Goal: Transaction & Acquisition: Download file/media

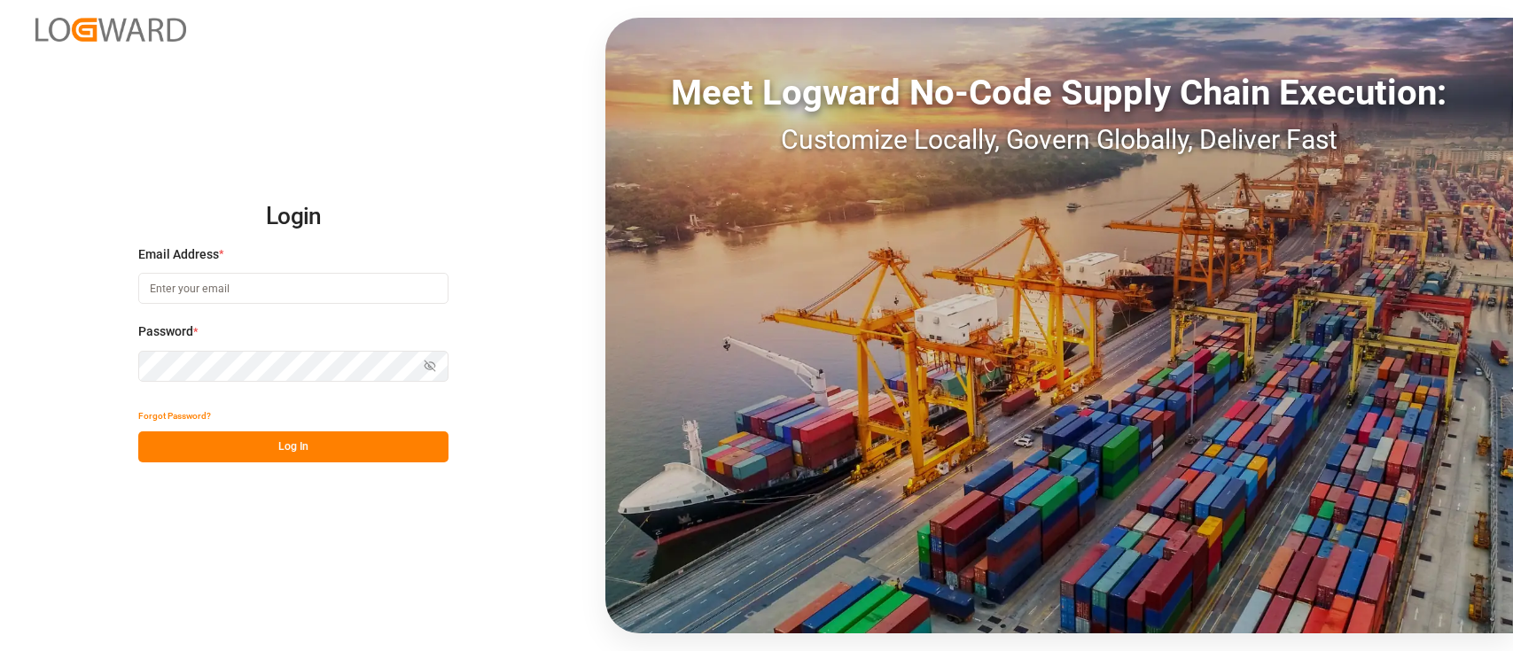
type input "hamid.rezaei@jamindustries.com"
click at [308, 453] on button "Log In" at bounding box center [293, 447] width 310 height 31
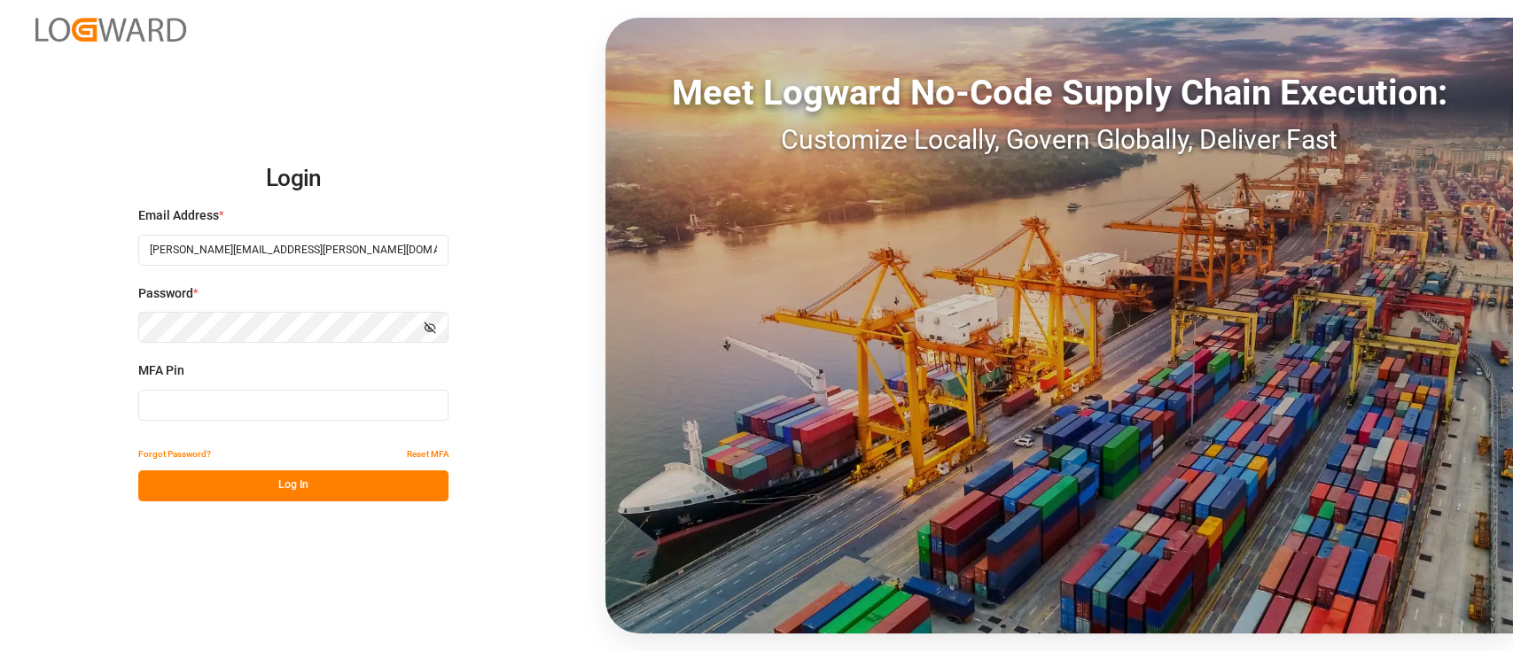
click at [286, 393] on input at bounding box center [293, 405] width 310 height 31
type input "931537"
click at [305, 481] on button "Log In" at bounding box center [293, 486] width 310 height 31
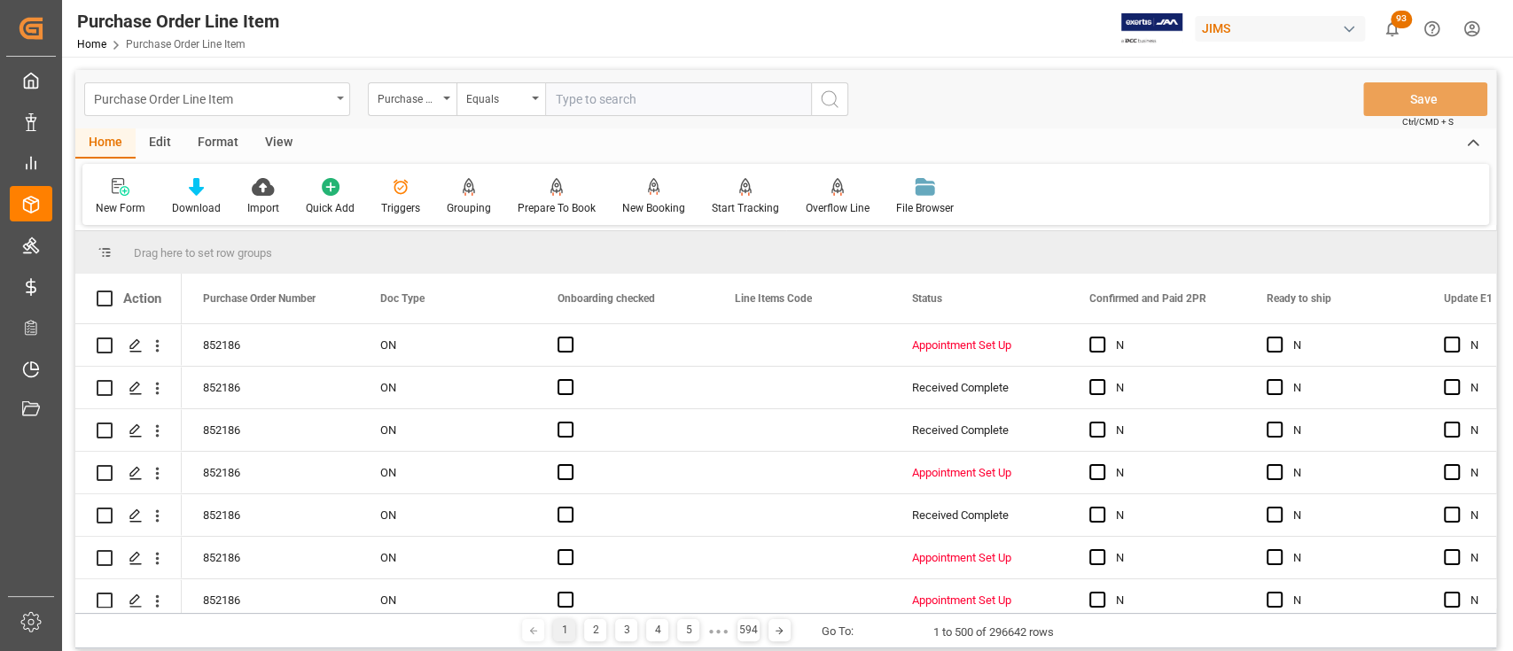
click at [338, 101] on div "Purchase Order Line Item" at bounding box center [217, 99] width 266 height 34
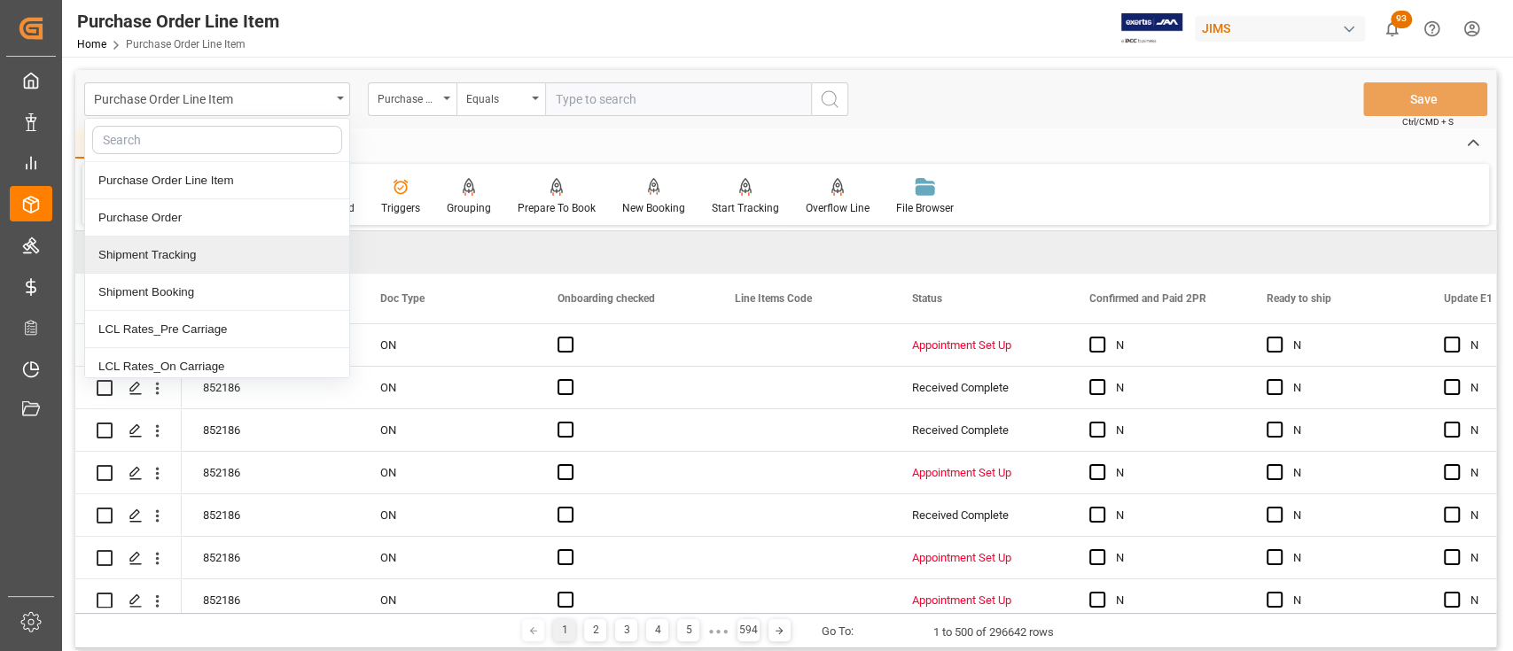
click at [236, 252] on div "Shipment Tracking" at bounding box center [217, 255] width 264 height 37
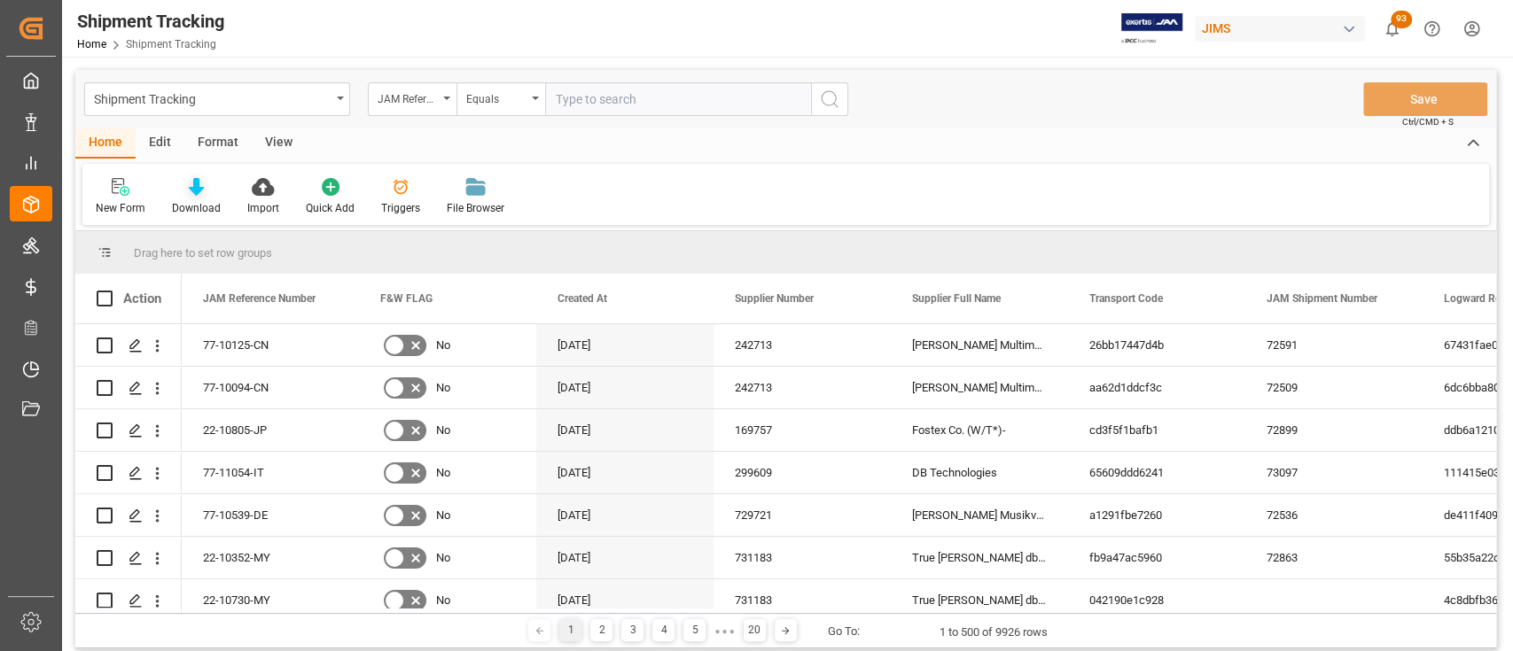
click at [193, 187] on icon at bounding box center [196, 187] width 15 height 18
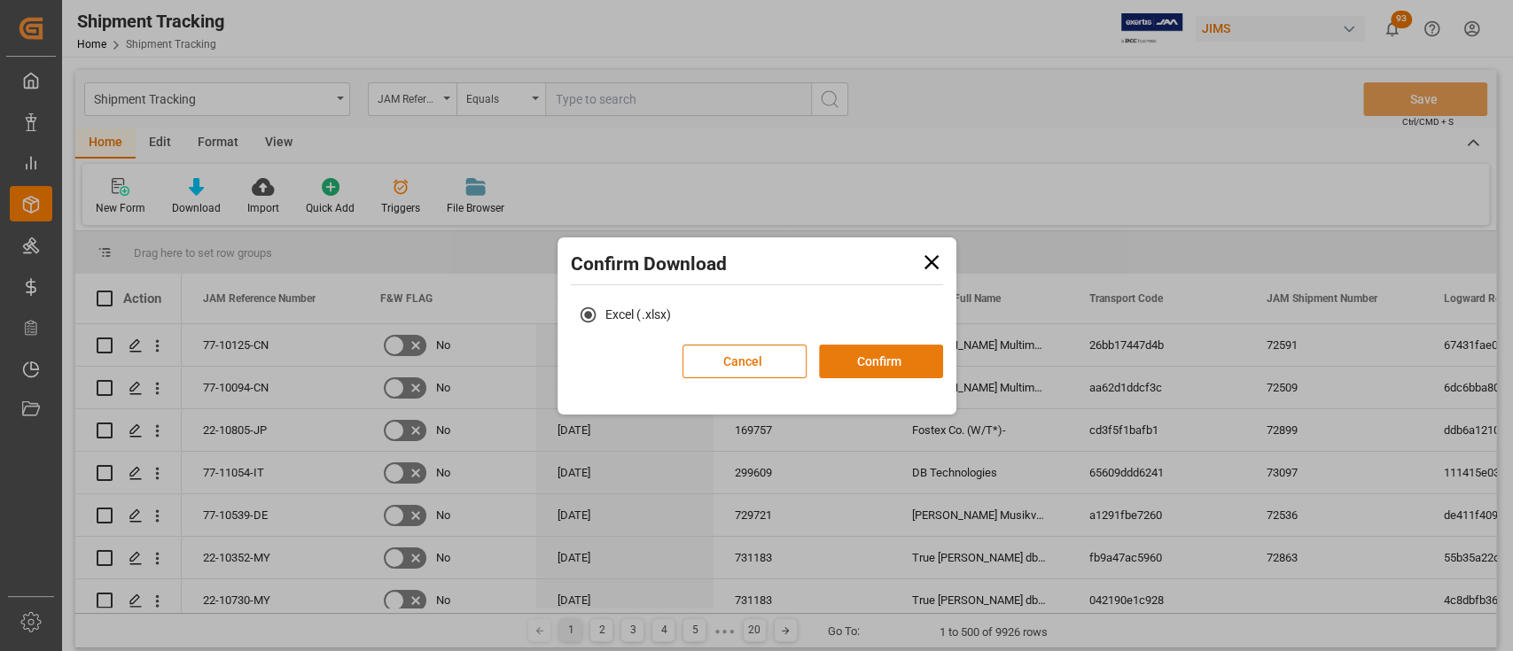
click at [891, 359] on button "Confirm" at bounding box center [881, 362] width 124 height 34
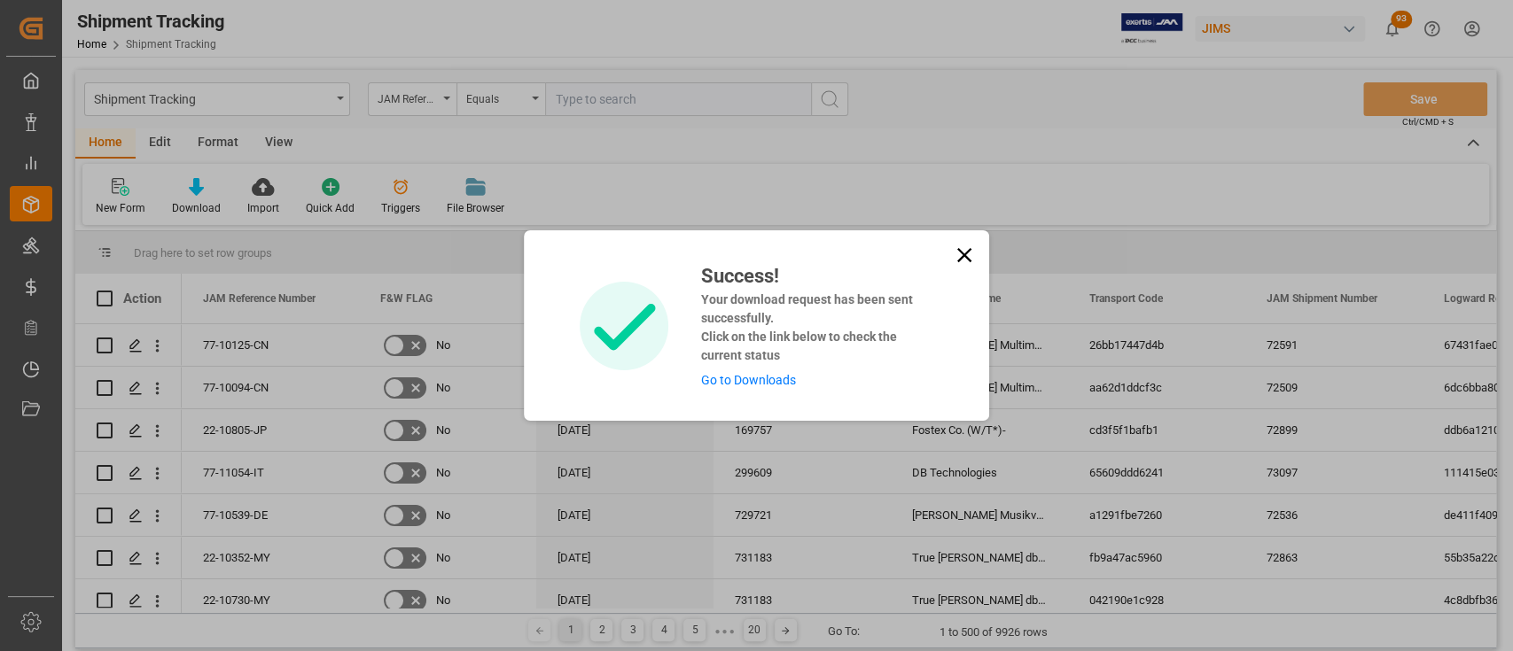
click at [744, 386] on link "Go to Downloads" at bounding box center [747, 380] width 95 height 14
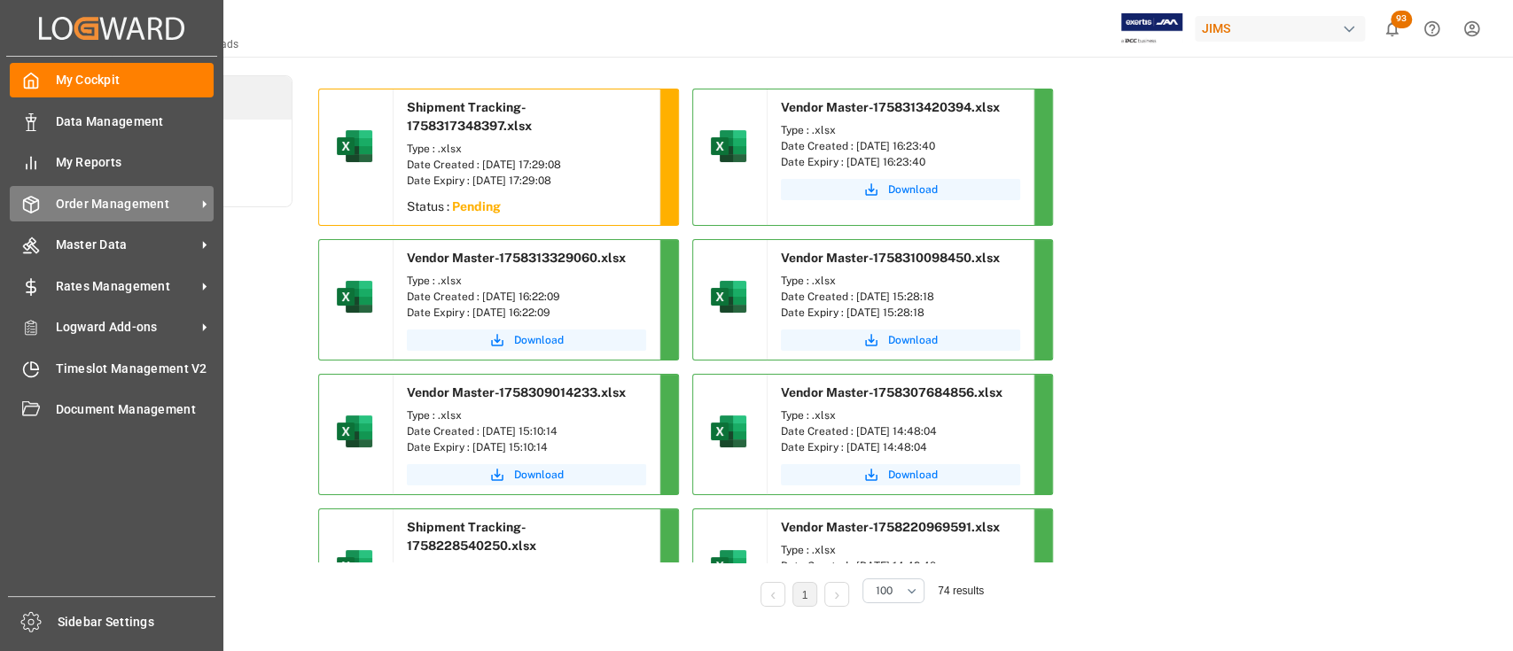
click at [120, 200] on span "Order Management" at bounding box center [126, 204] width 140 height 19
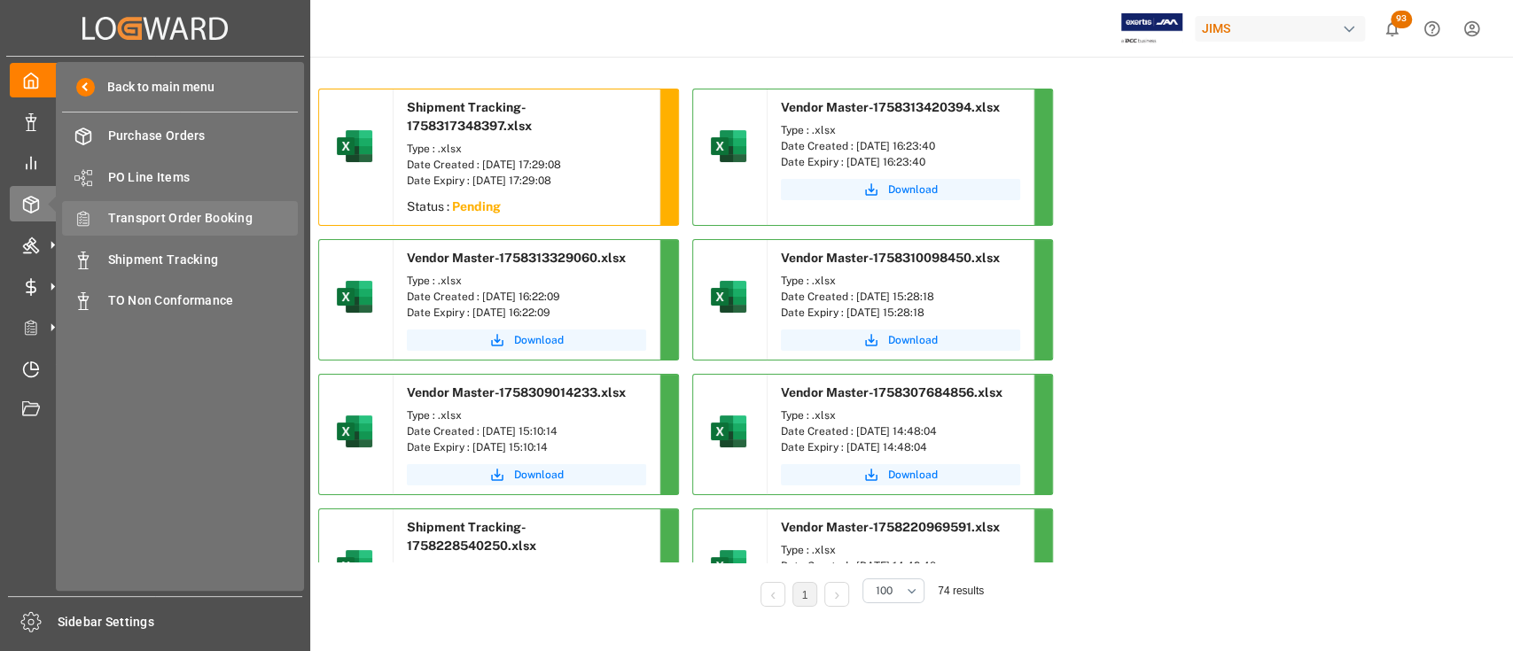
click at [199, 221] on span "Transport Order Booking" at bounding box center [203, 218] width 191 height 19
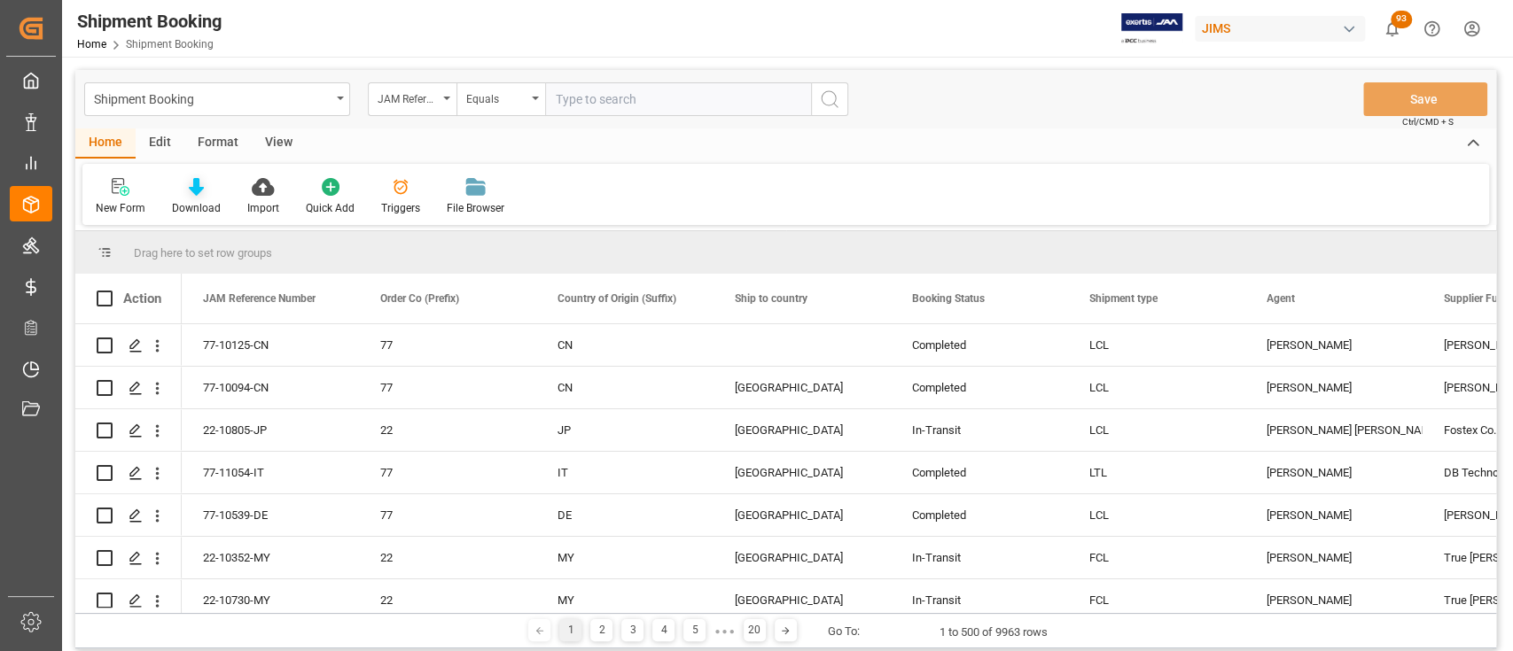
click at [196, 187] on icon at bounding box center [196, 187] width 15 height 18
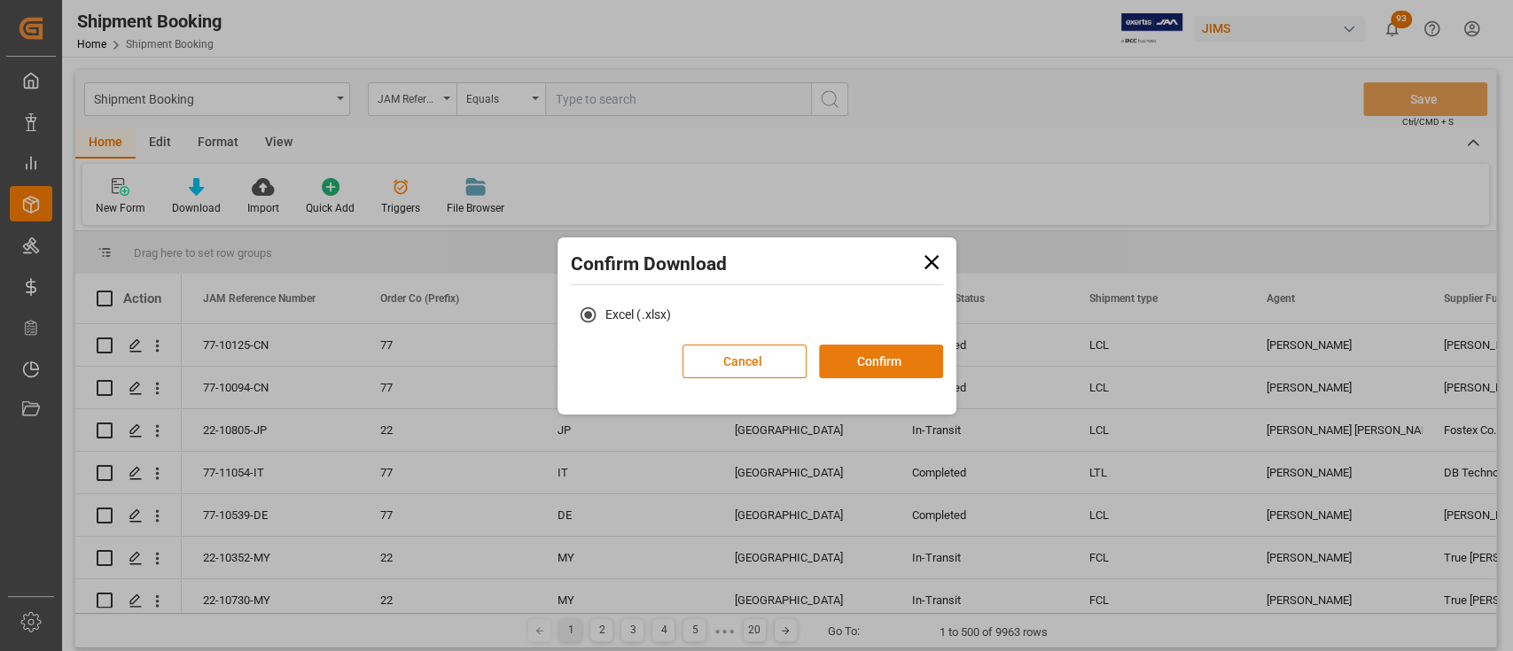
click at [865, 369] on button "Confirm" at bounding box center [881, 362] width 124 height 34
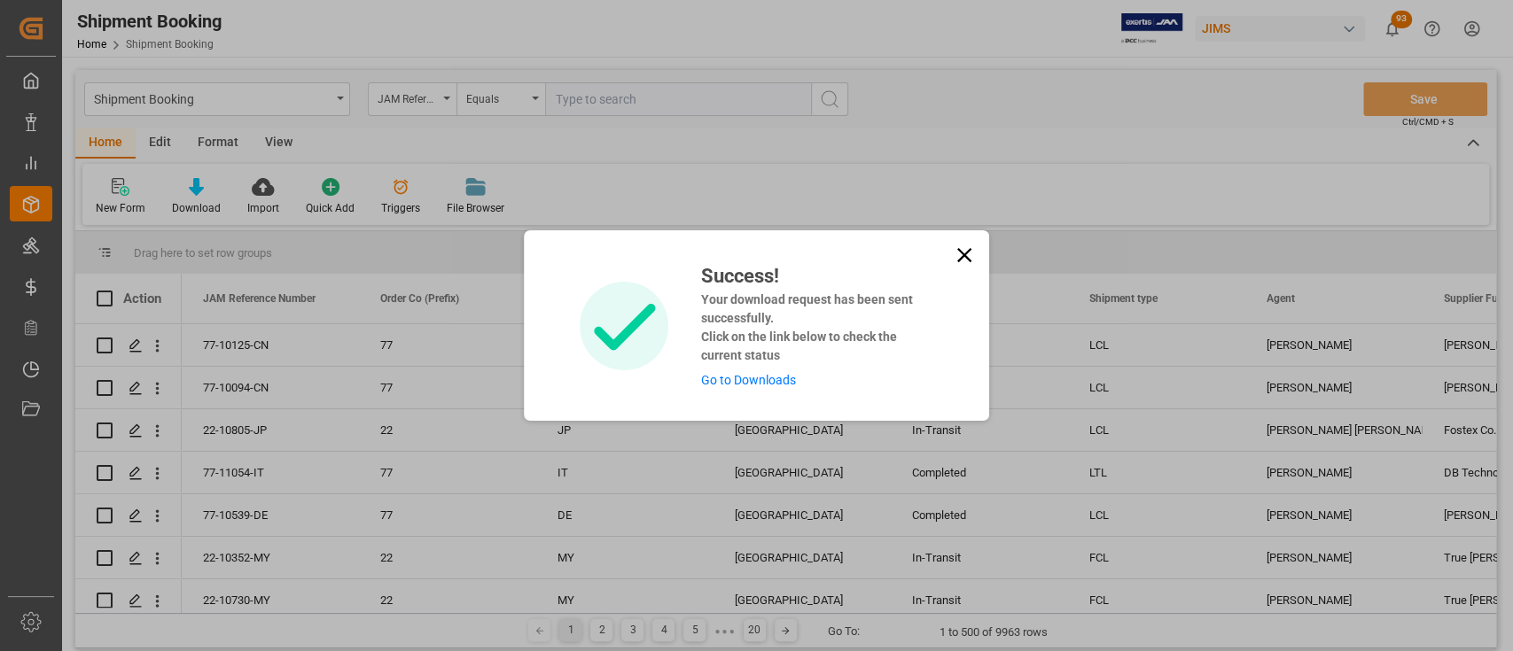
click at [765, 376] on link "Go to Downloads" at bounding box center [747, 380] width 95 height 14
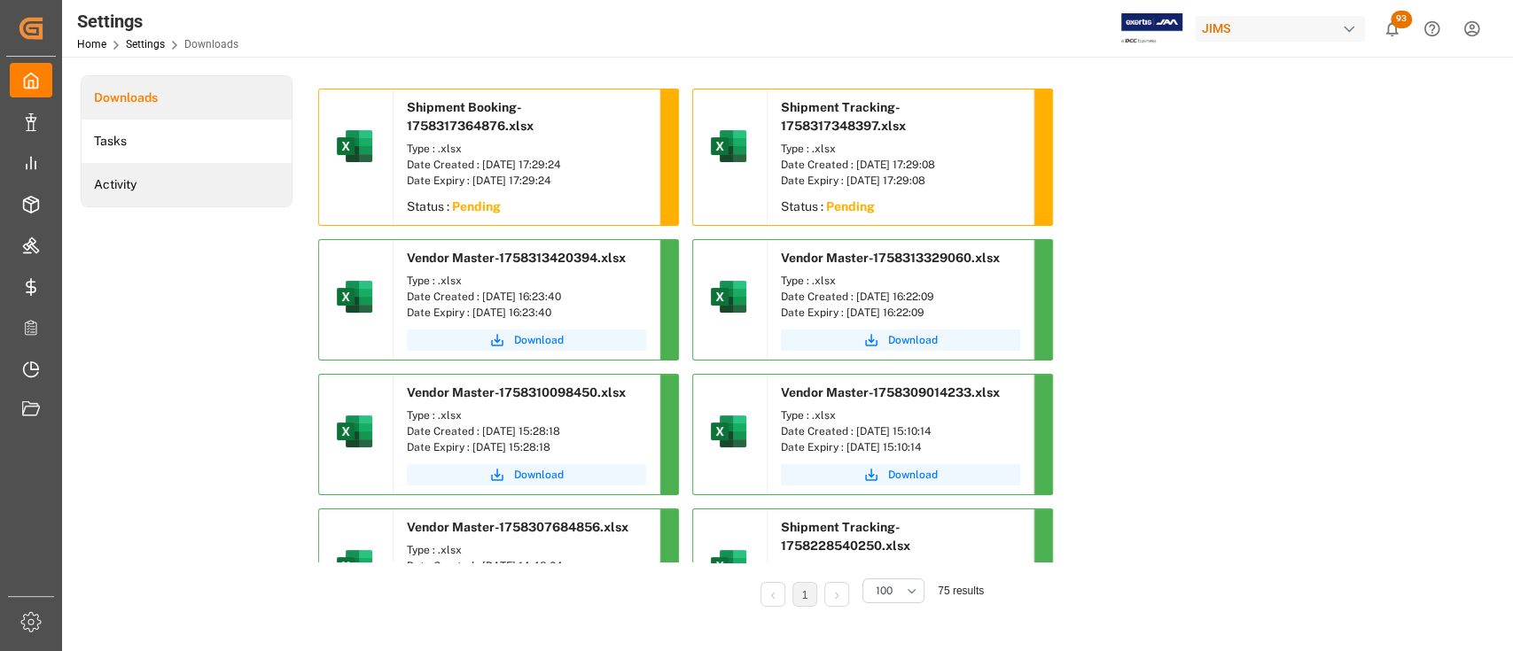
drag, startPoint x: 229, startPoint y: 308, endPoint x: 216, endPoint y: 194, distance: 115.0
click at [229, 308] on div "Downloads Tasks Activity" at bounding box center [187, 353] width 212 height 557
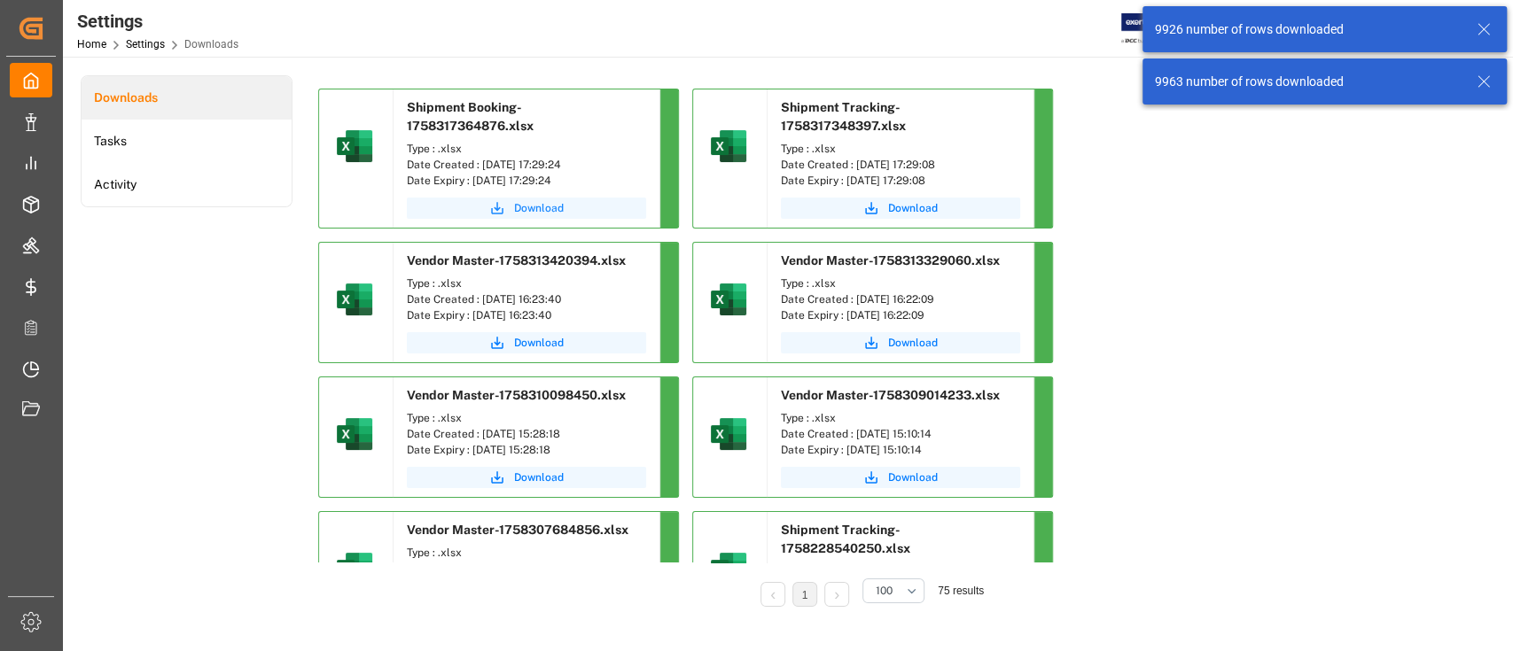
click at [545, 209] on span "Download" at bounding box center [539, 208] width 50 height 16
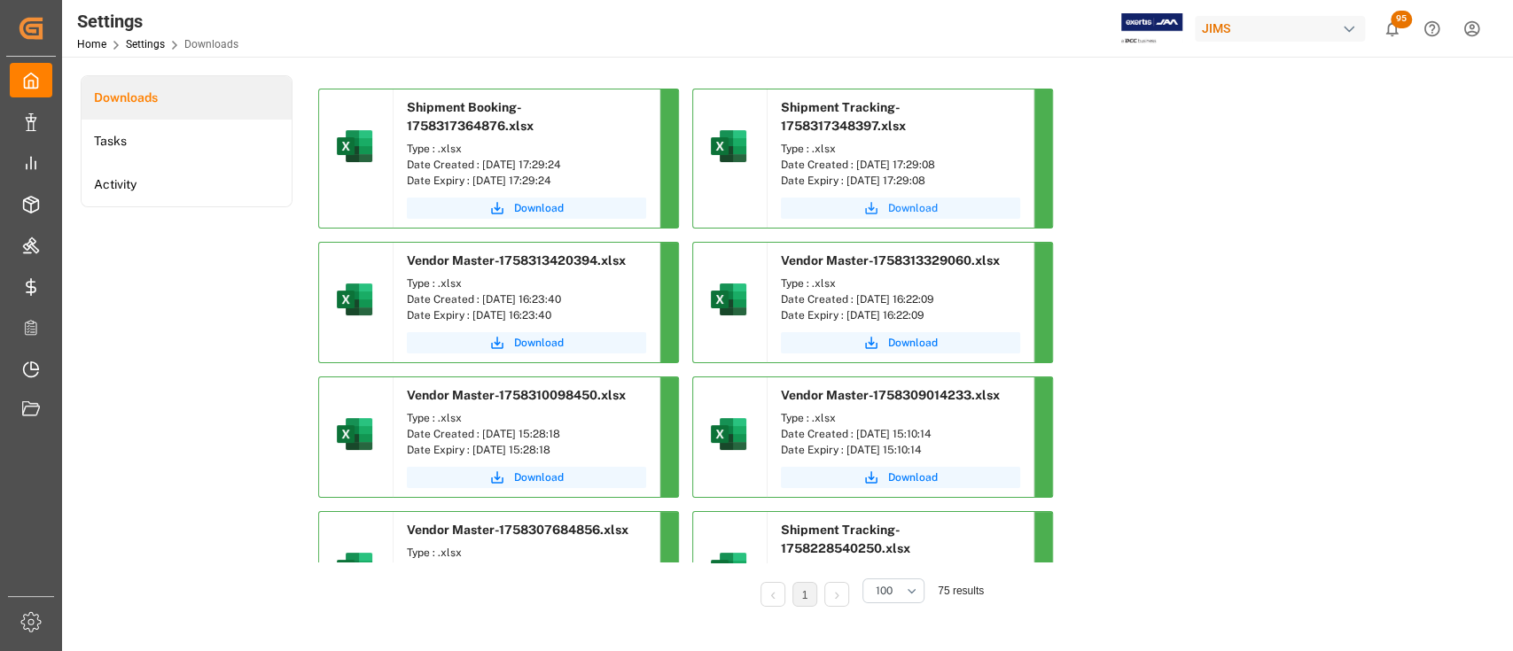
click at [902, 206] on span "Download" at bounding box center [913, 208] width 50 height 16
